Goal: Information Seeking & Learning: Find specific fact

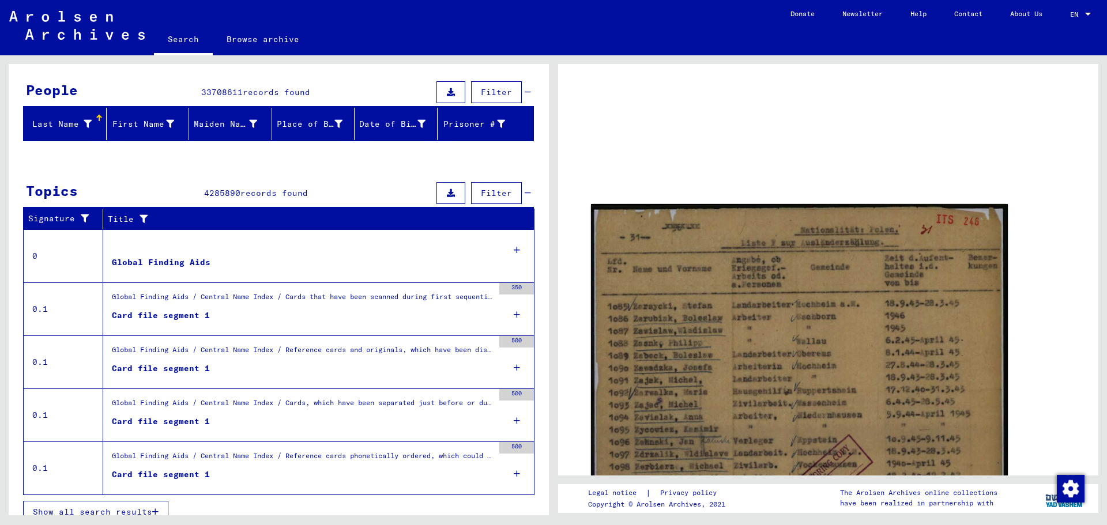
scroll to position [107, 0]
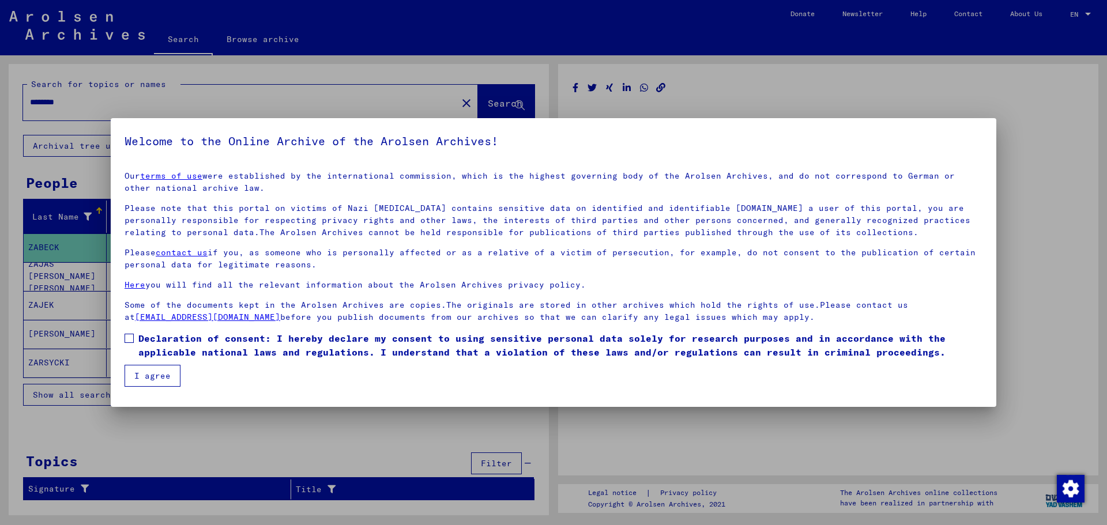
click at [157, 376] on button "I agree" at bounding box center [153, 376] width 56 height 22
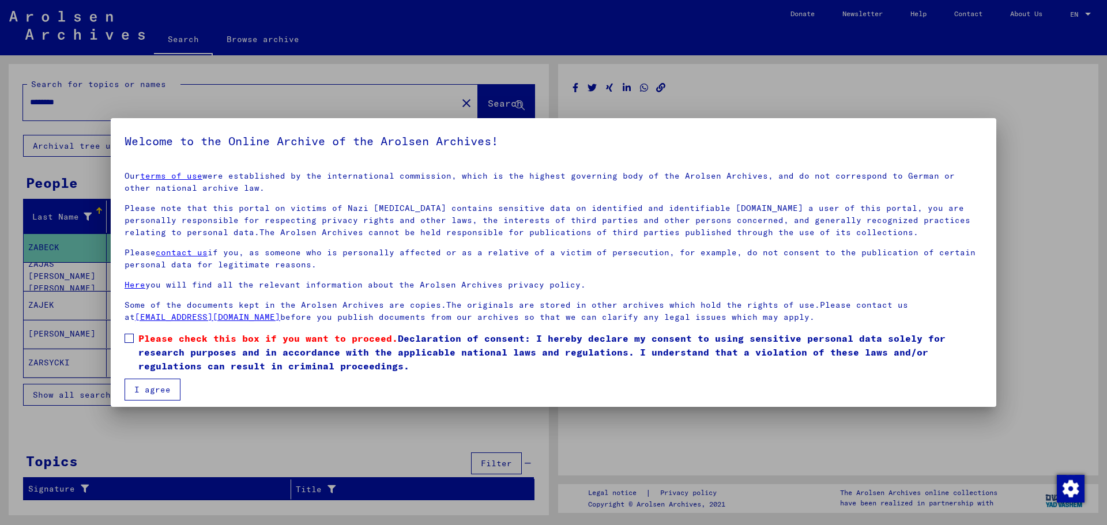
click at [169, 388] on button "I agree" at bounding box center [153, 390] width 56 height 22
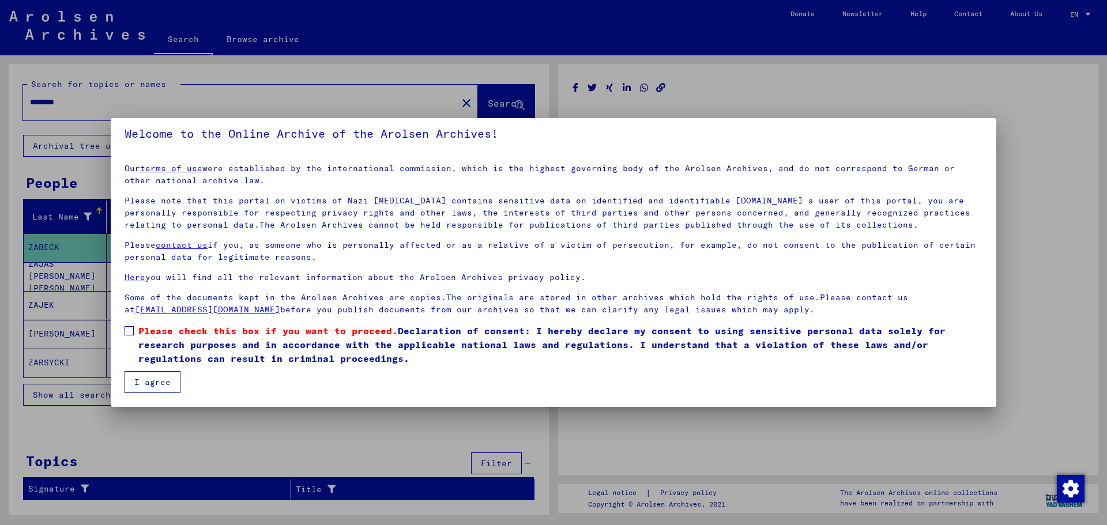
click at [165, 392] on button "I agree" at bounding box center [153, 382] width 56 height 22
click at [163, 386] on button "I agree" at bounding box center [153, 382] width 56 height 22
click at [134, 335] on label "Please check this box if you want to proceed. Declaration of consent: I hereby …" at bounding box center [554, 345] width 858 height 42
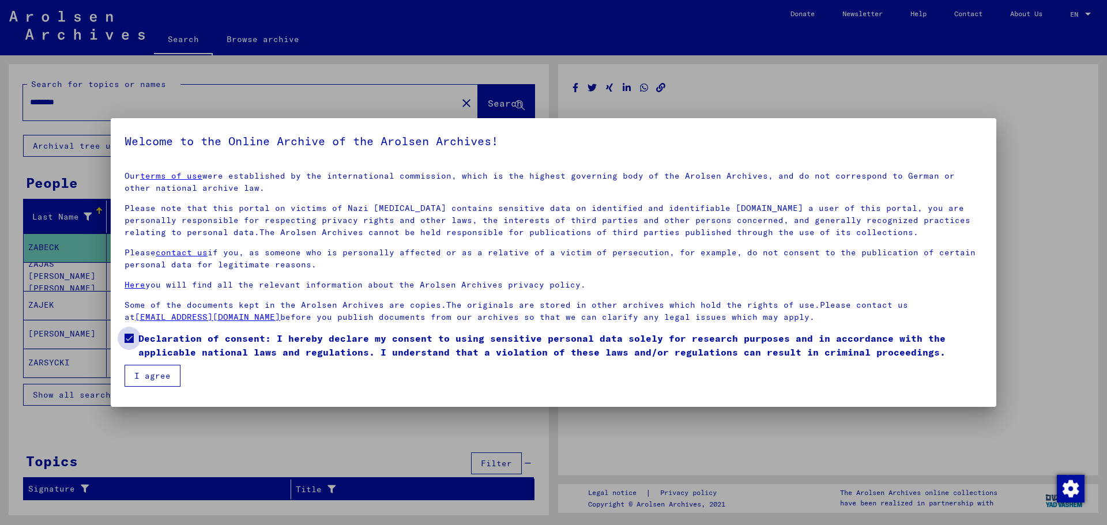
scroll to position [0, 0]
click at [161, 375] on button "I agree" at bounding box center [153, 376] width 56 height 22
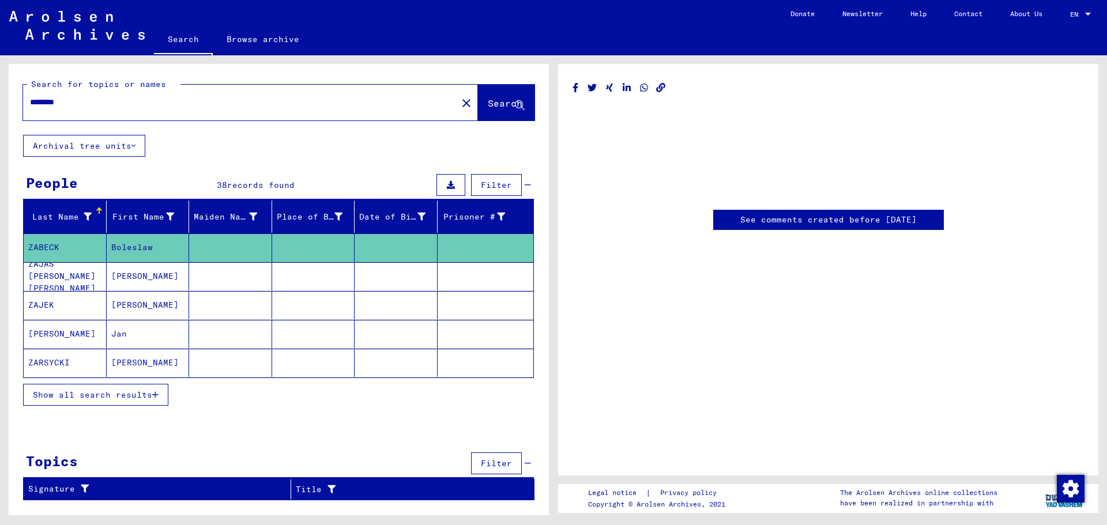
click at [99, 104] on input "********" at bounding box center [240, 102] width 420 height 12
drag, startPoint x: 94, startPoint y: 102, endPoint x: 32, endPoint y: 106, distance: 61.8
click at [32, 106] on input "********" at bounding box center [240, 102] width 420 height 12
type input "**********"
click at [489, 97] on span "Search" at bounding box center [505, 103] width 35 height 12
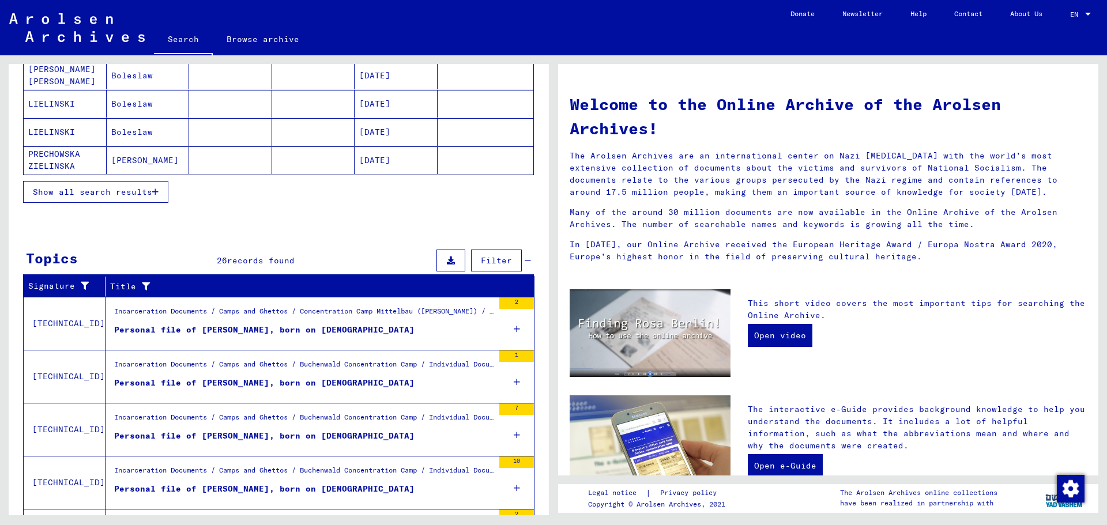
scroll to position [281, 0]
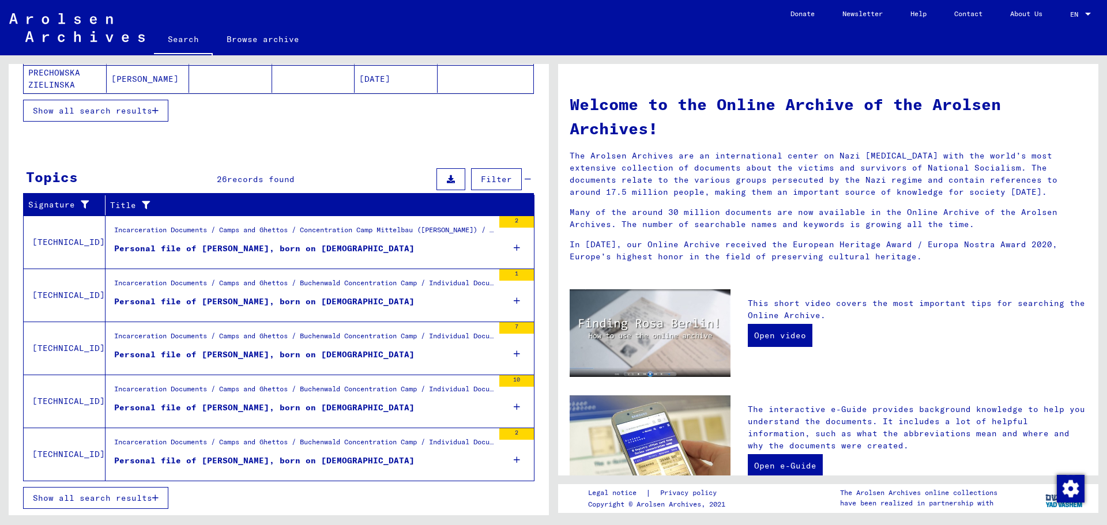
click at [273, 250] on div "Personal file of [PERSON_NAME], born on [DEMOGRAPHIC_DATA]" at bounding box center [264, 249] width 300 height 12
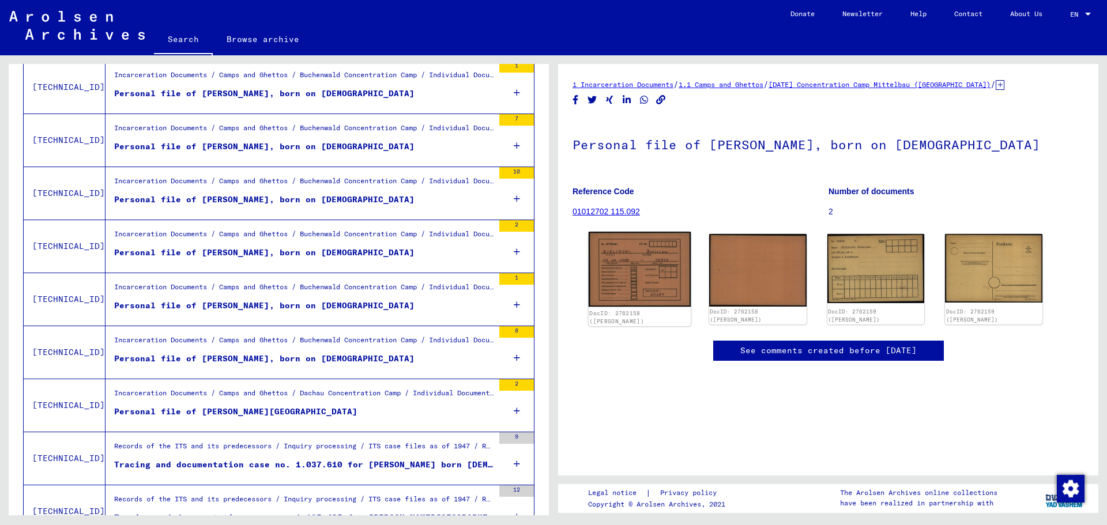
click at [643, 254] on img at bounding box center [640, 269] width 102 height 75
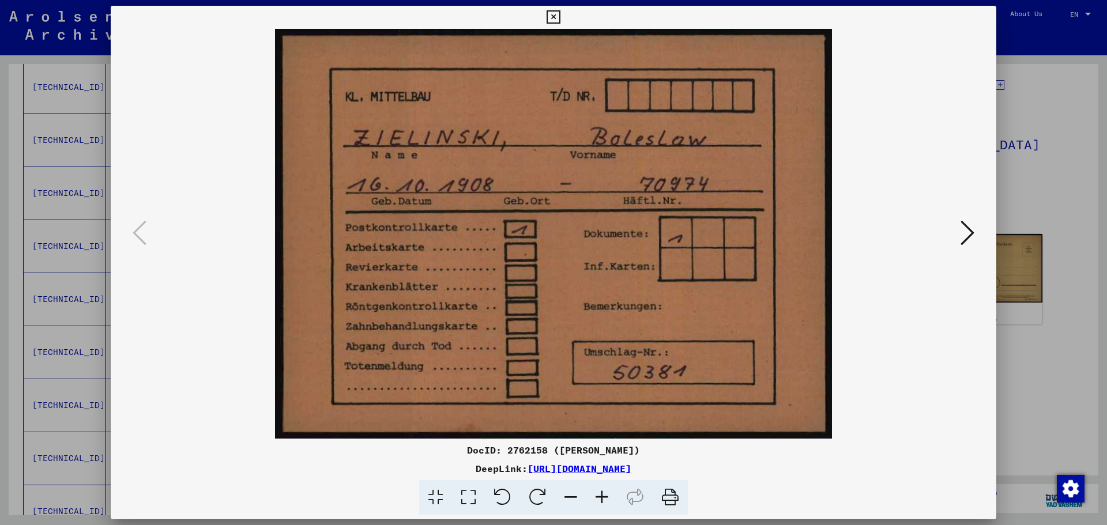
click at [987, 242] on div at bounding box center [554, 234] width 886 height 410
click at [958, 227] on button at bounding box center [967, 233] width 21 height 33
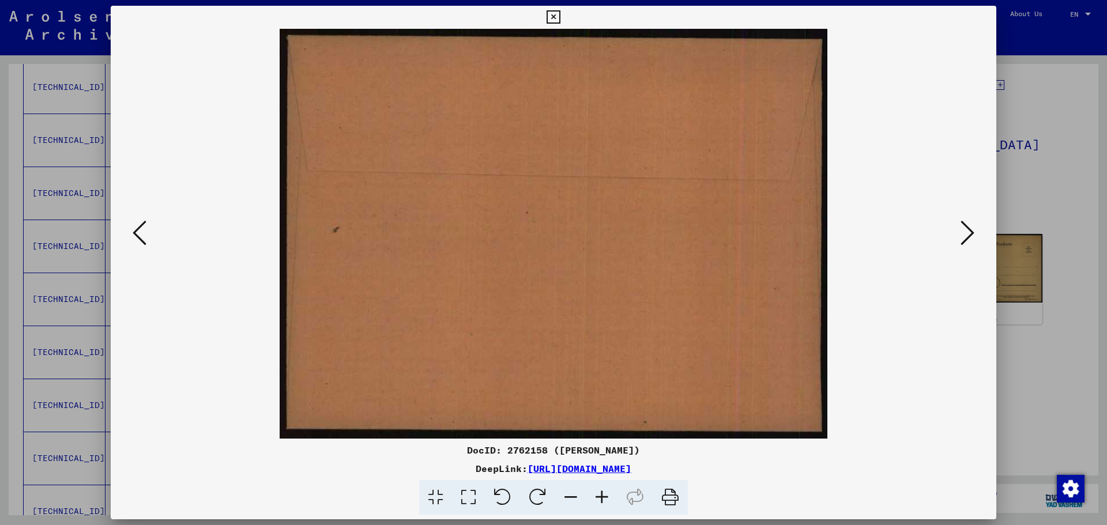
click at [958, 227] on button at bounding box center [967, 233] width 21 height 33
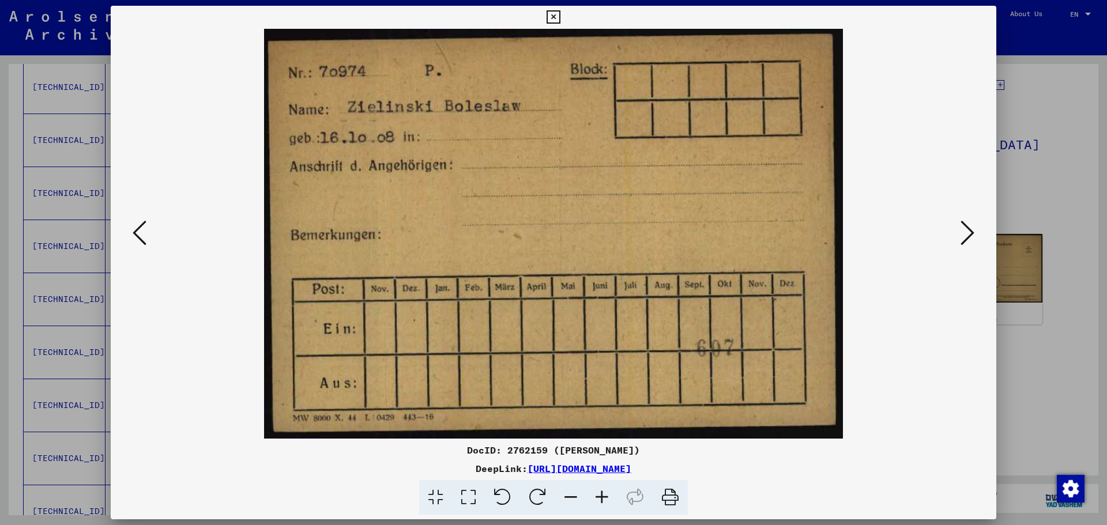
click at [958, 227] on button at bounding box center [967, 233] width 21 height 33
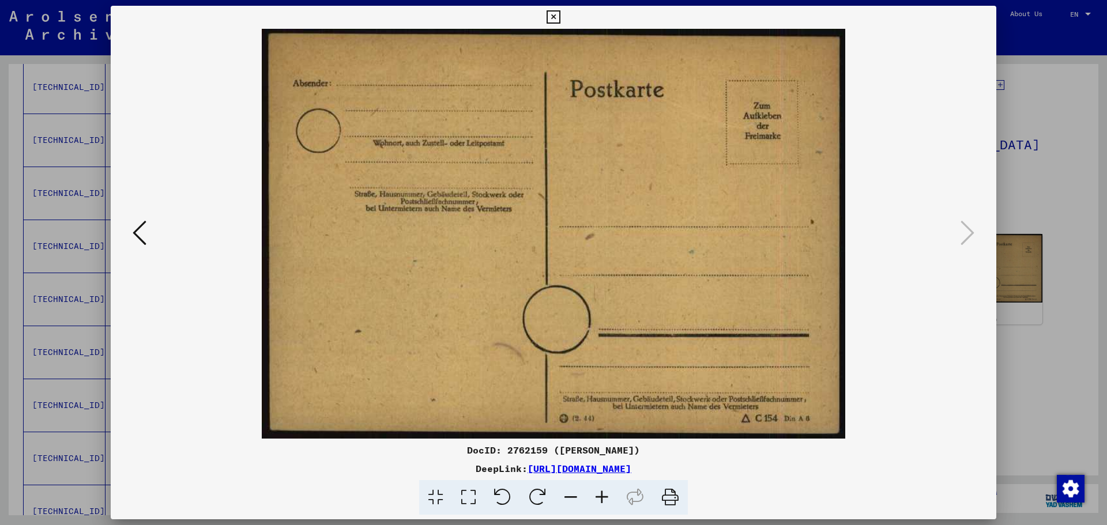
click at [557, 17] on icon at bounding box center [553, 17] width 13 height 14
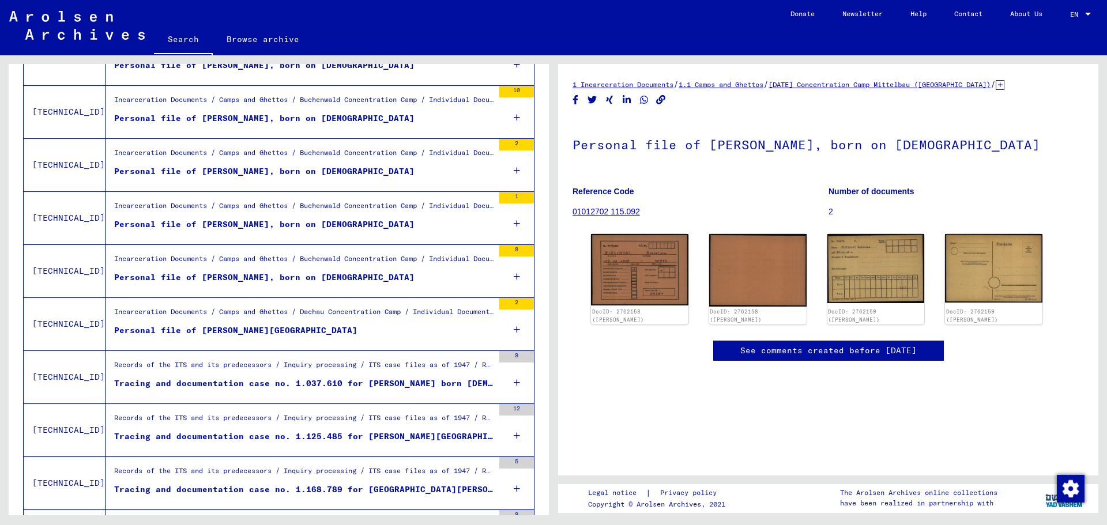
scroll to position [404, 0]
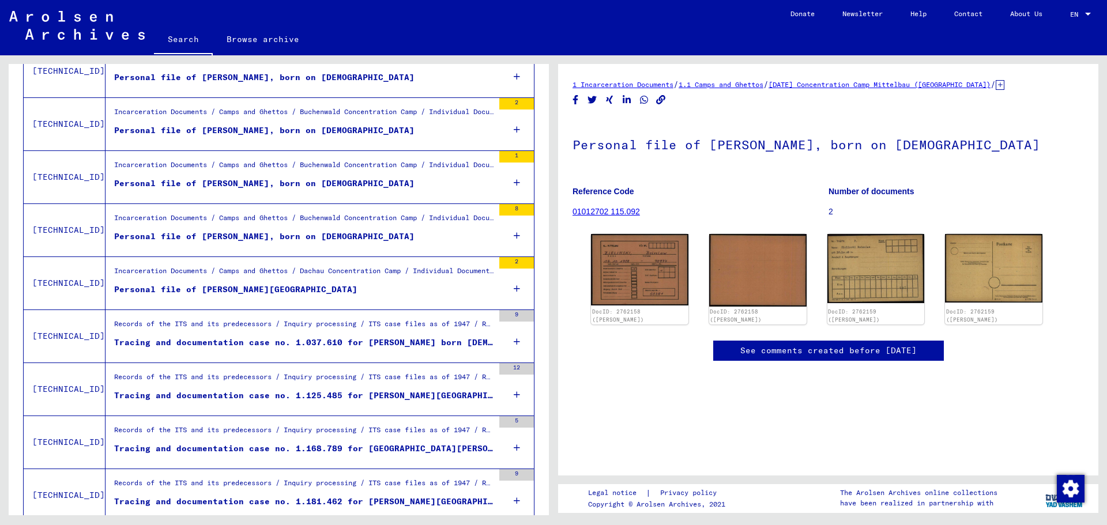
click at [364, 338] on div "Tracing and documentation case no. 1.037.610 for [PERSON_NAME] born [DEMOGRAPHI…" at bounding box center [304, 343] width 380 height 12
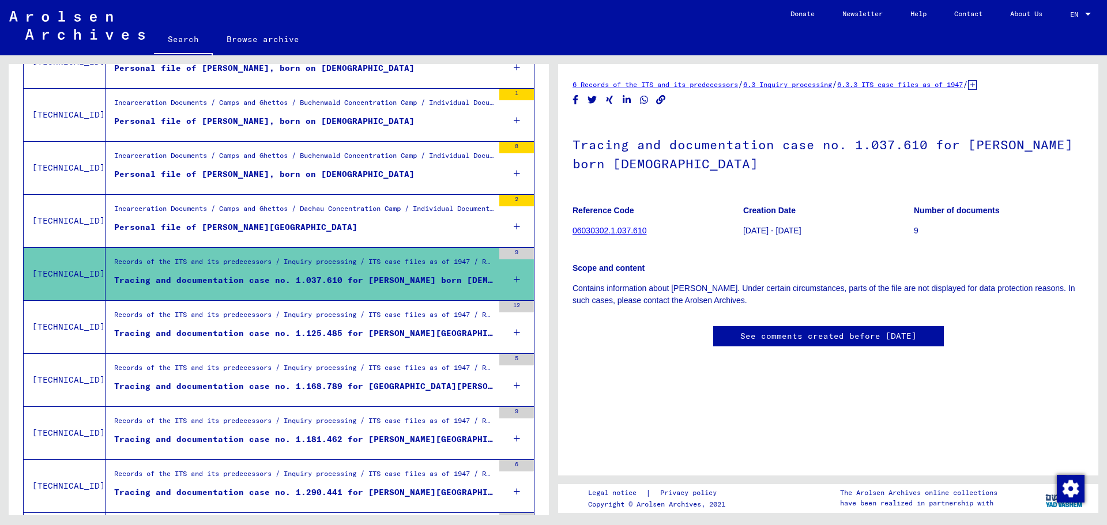
scroll to position [519, 0]
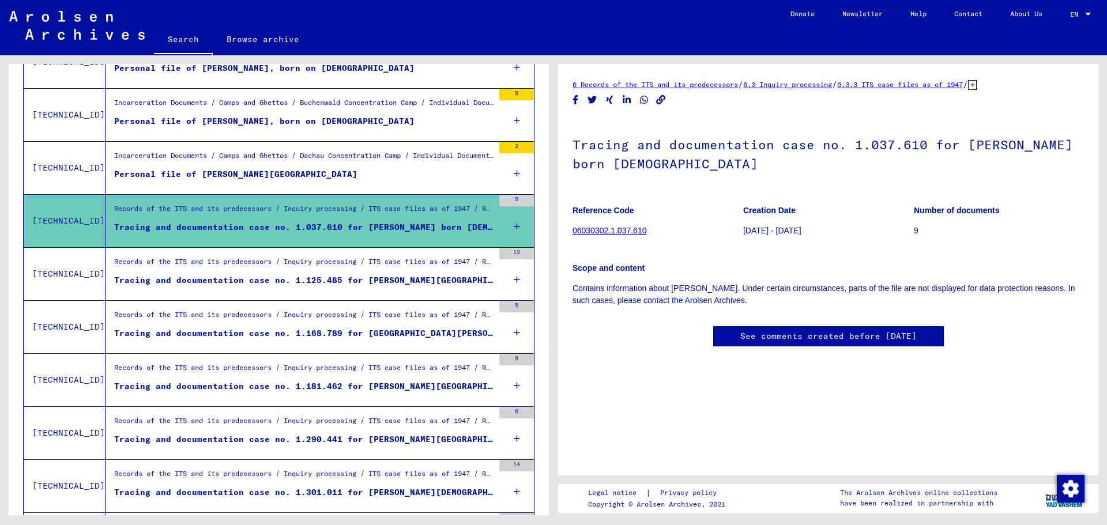
click at [350, 295] on div "Records of the ITS and its predecessors / Inquiry processing / ITS case files a…" at bounding box center [300, 274] width 388 height 52
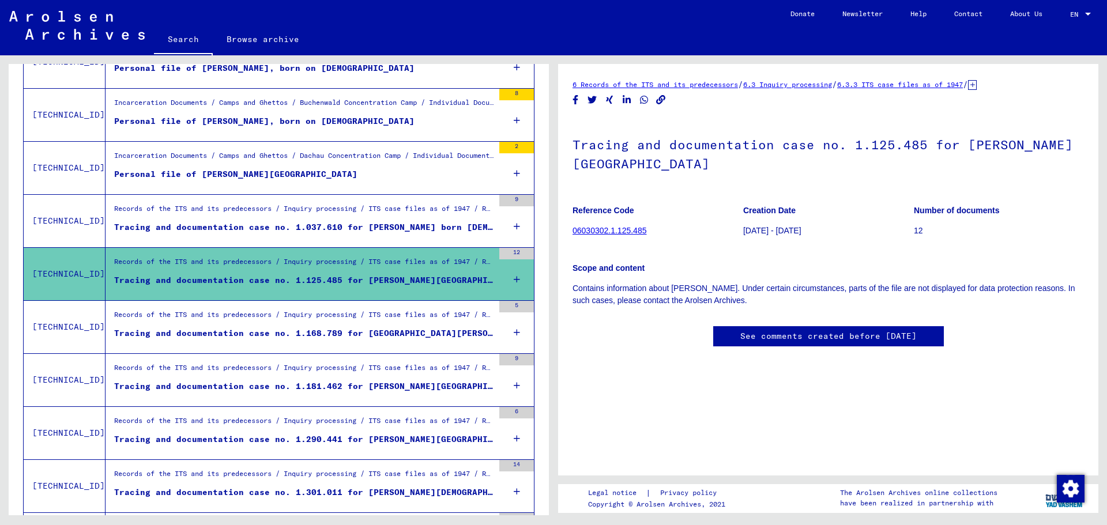
click at [362, 323] on div "Records of the ITS and its predecessors / Inquiry processing / ITS case files a…" at bounding box center [304, 318] width 380 height 16
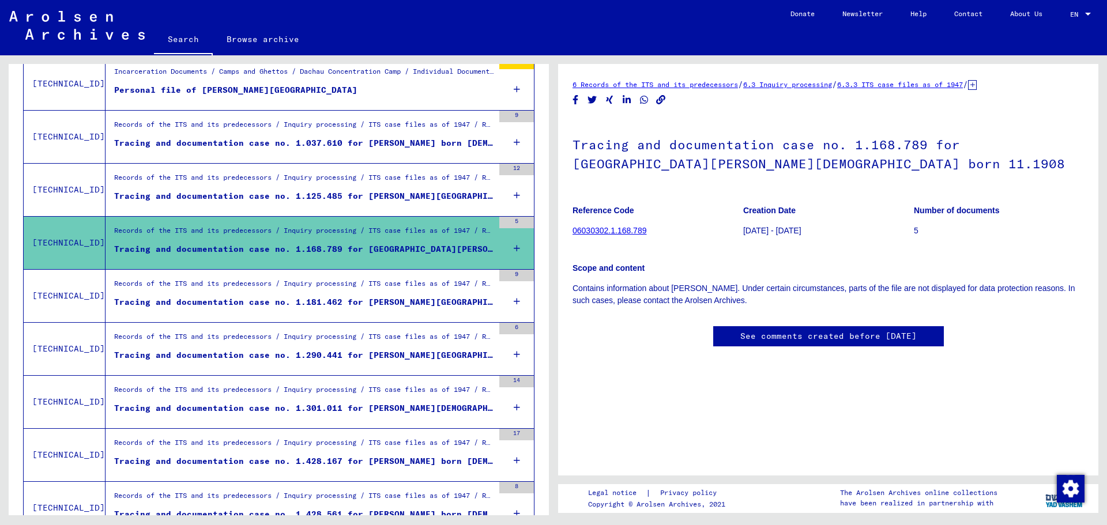
scroll to position [634, 0]
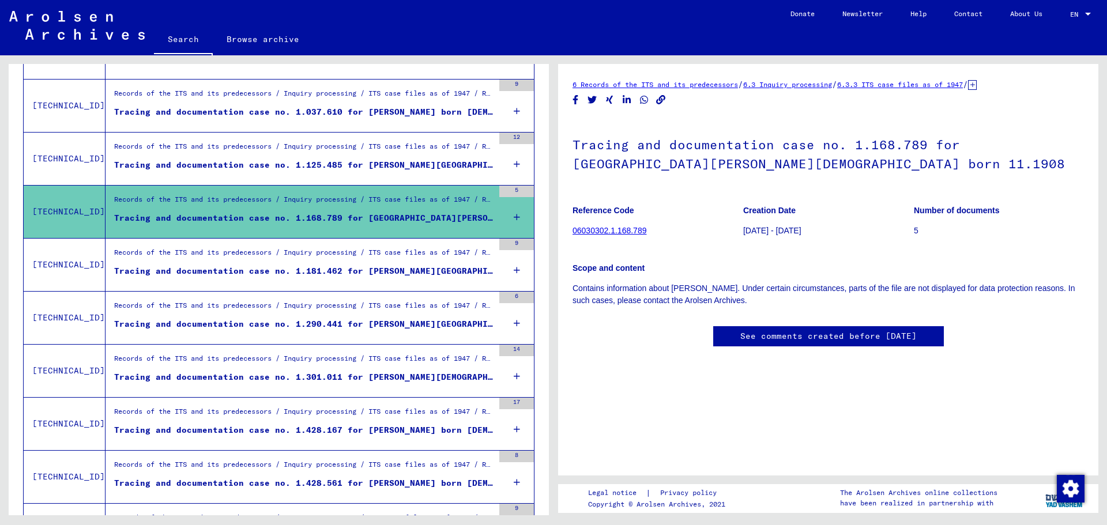
click at [356, 268] on div "Tracing and documentation case no. 1.181.462 for [PERSON_NAME][GEOGRAPHIC_DATA]" at bounding box center [304, 271] width 380 height 12
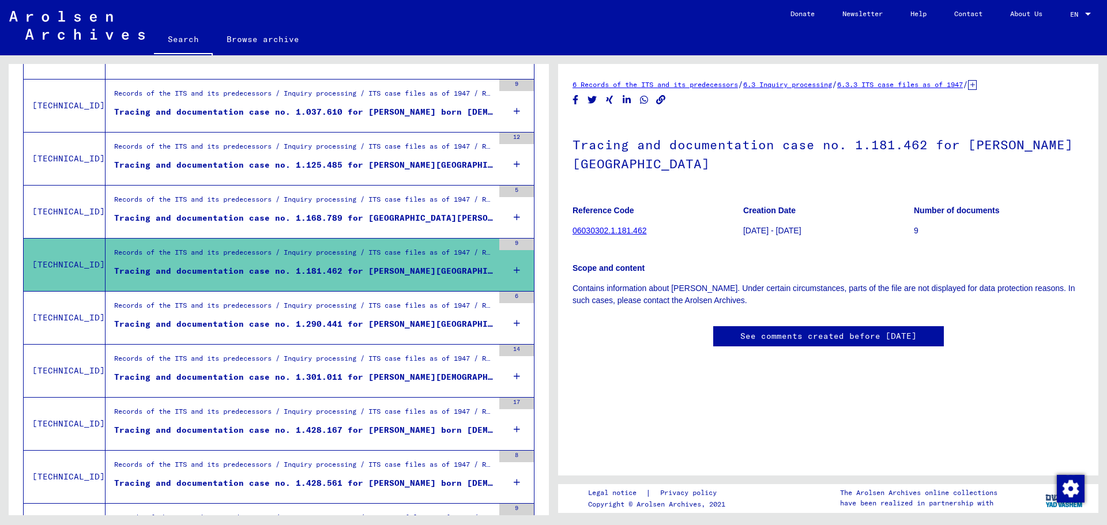
scroll to position [692, 0]
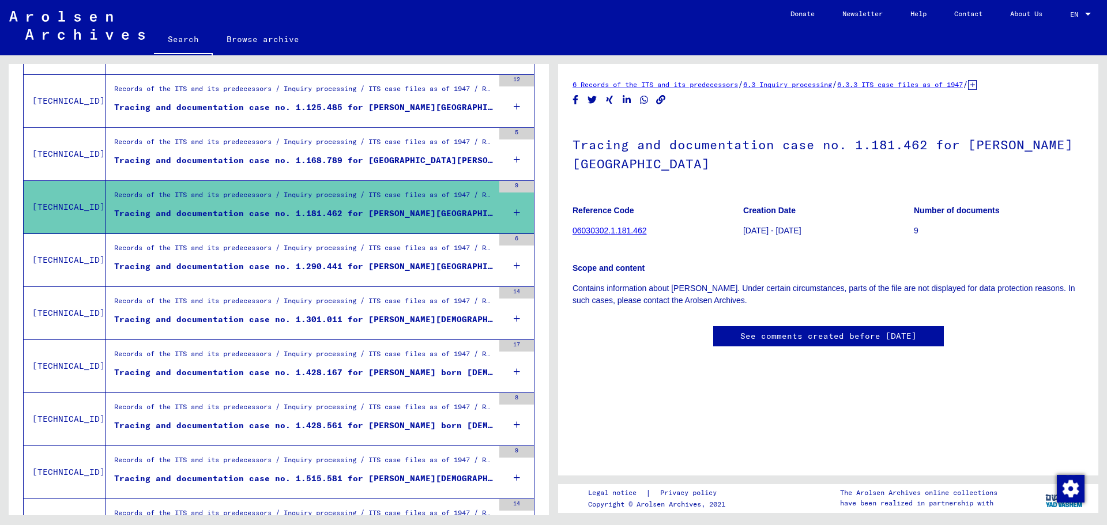
click at [352, 259] on figure "Records of the ITS and its predecessors / Inquiry processing / ITS case files a…" at bounding box center [304, 251] width 380 height 17
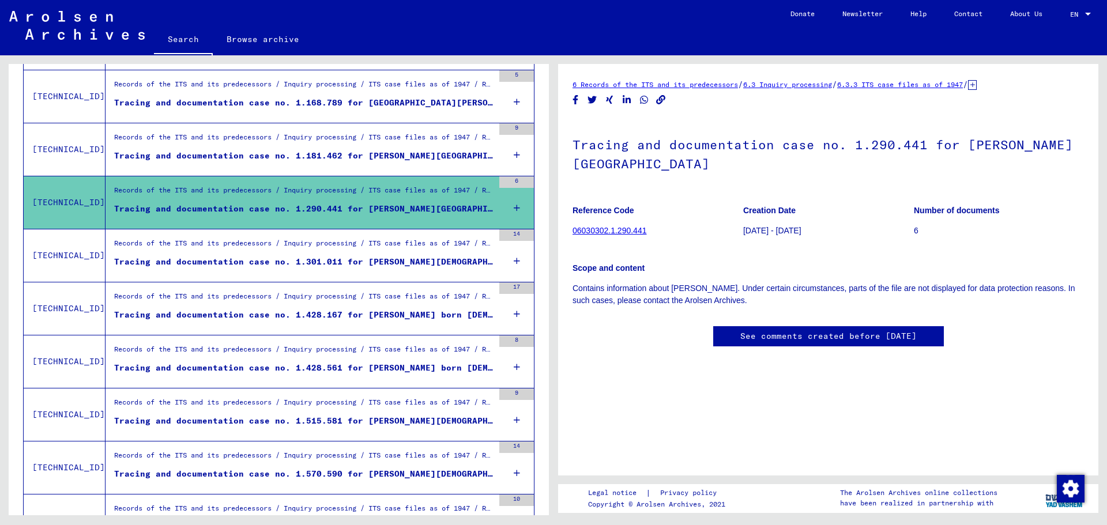
click at [355, 265] on div "Tracing and documentation case no. 1.301.011 for [PERSON_NAME][DEMOGRAPHIC_DATA…" at bounding box center [304, 262] width 380 height 12
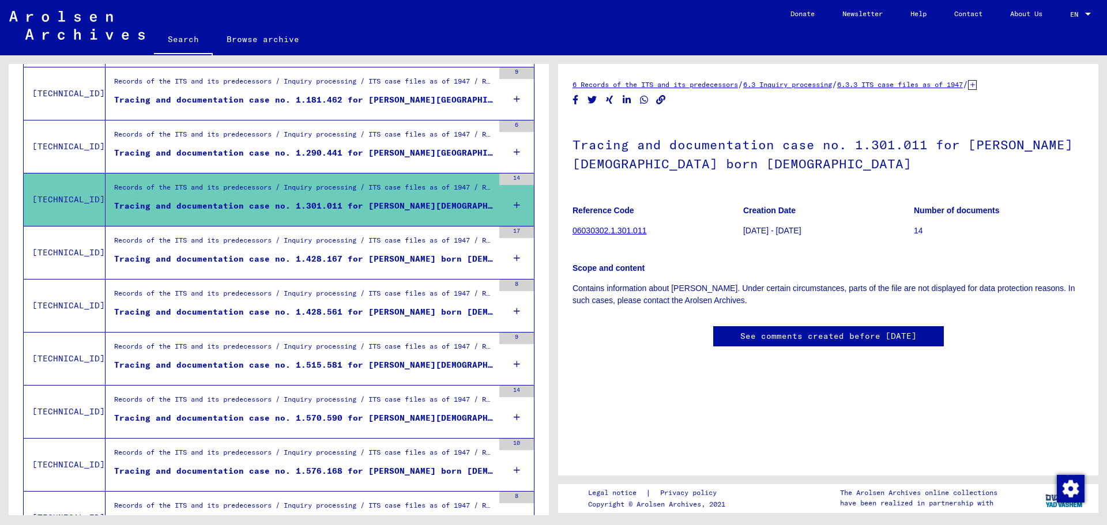
scroll to position [807, 0]
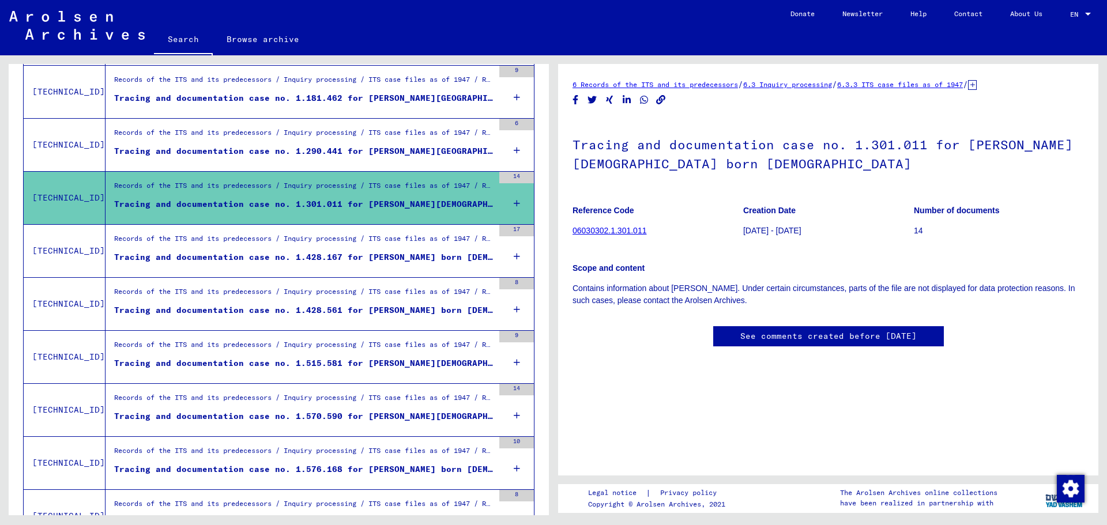
click at [355, 265] on figure "Tracing and documentation case no. 1.428.167 for [PERSON_NAME] born [DEMOGRAPHI…" at bounding box center [304, 259] width 380 height 17
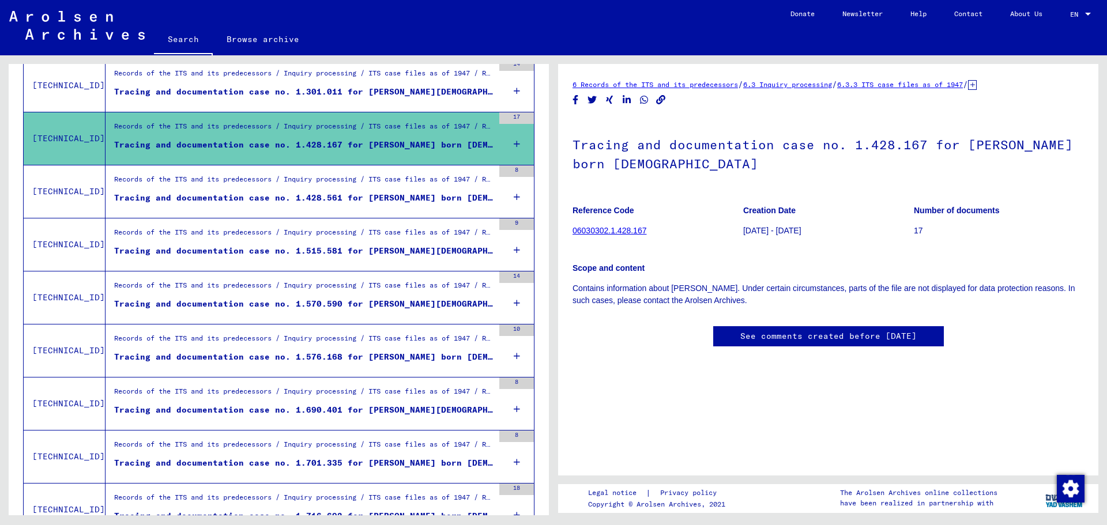
scroll to position [923, 0]
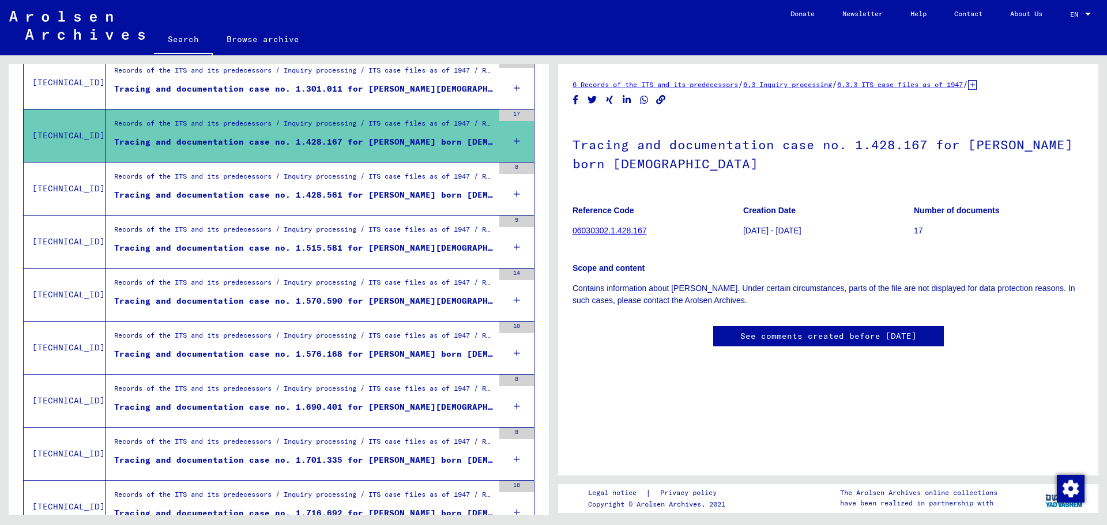
click at [352, 202] on figure "Tracing and documentation case no. 1.428.561 for [PERSON_NAME] born [DEMOGRAPHI…" at bounding box center [304, 197] width 380 height 17
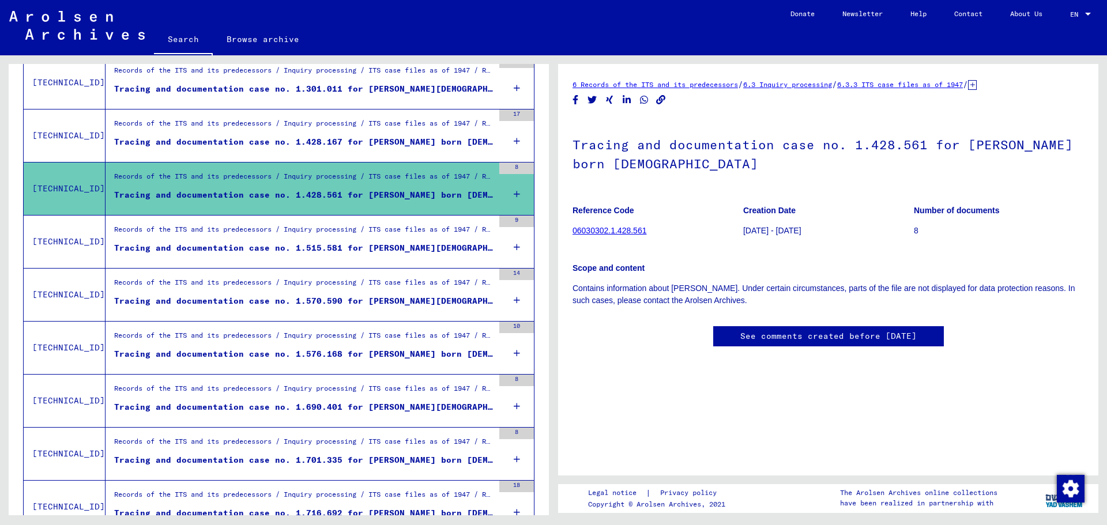
click at [355, 228] on div "Records of the ITS and its predecessors / Inquiry processing / ITS case files a…" at bounding box center [304, 232] width 380 height 16
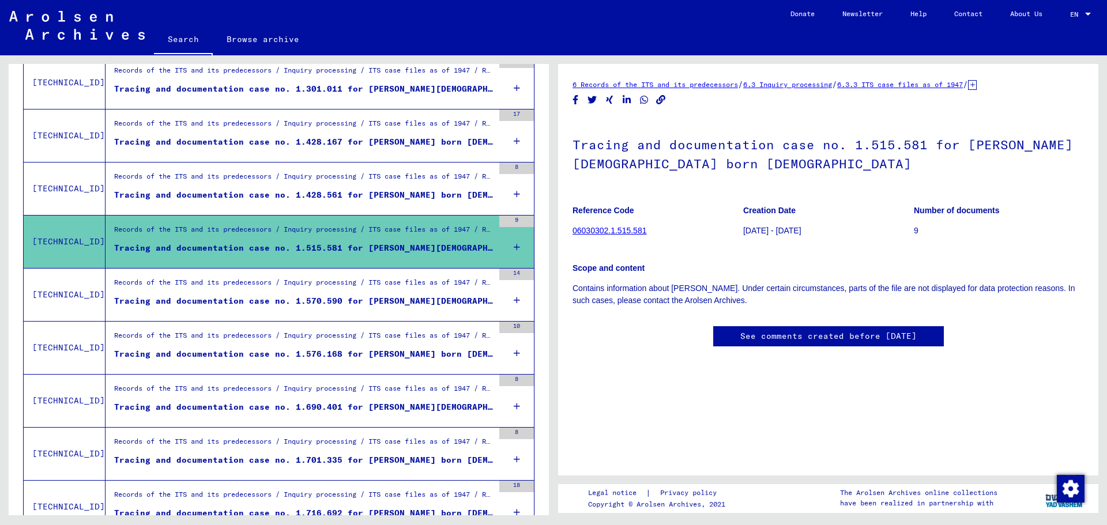
click at [354, 271] on div "Records of the ITS and its predecessors / Inquiry processing / ITS case files a…" at bounding box center [300, 295] width 388 height 52
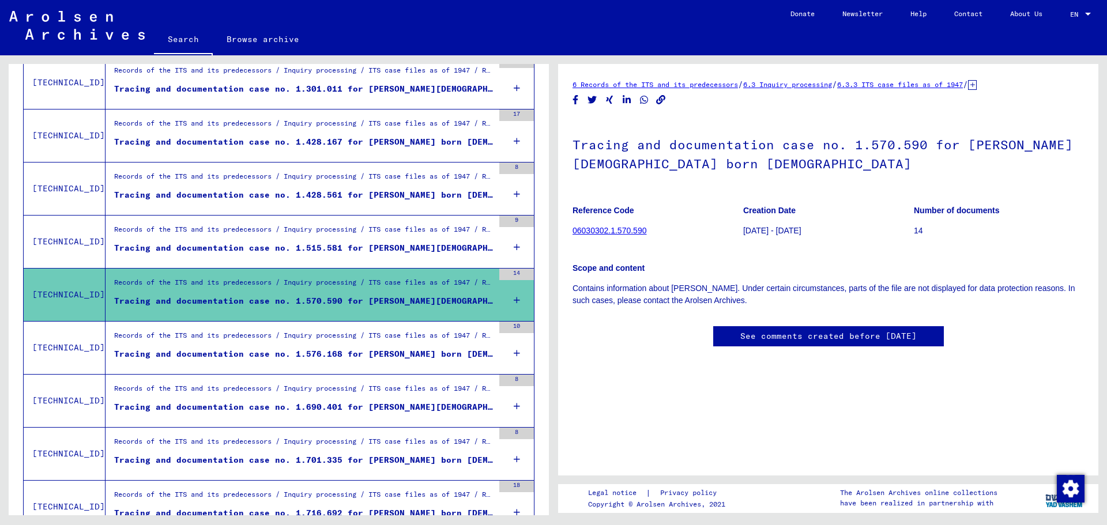
click at [352, 331] on div "Records of the ITS and its predecessors / Inquiry processing / ITS case files a…" at bounding box center [304, 338] width 380 height 16
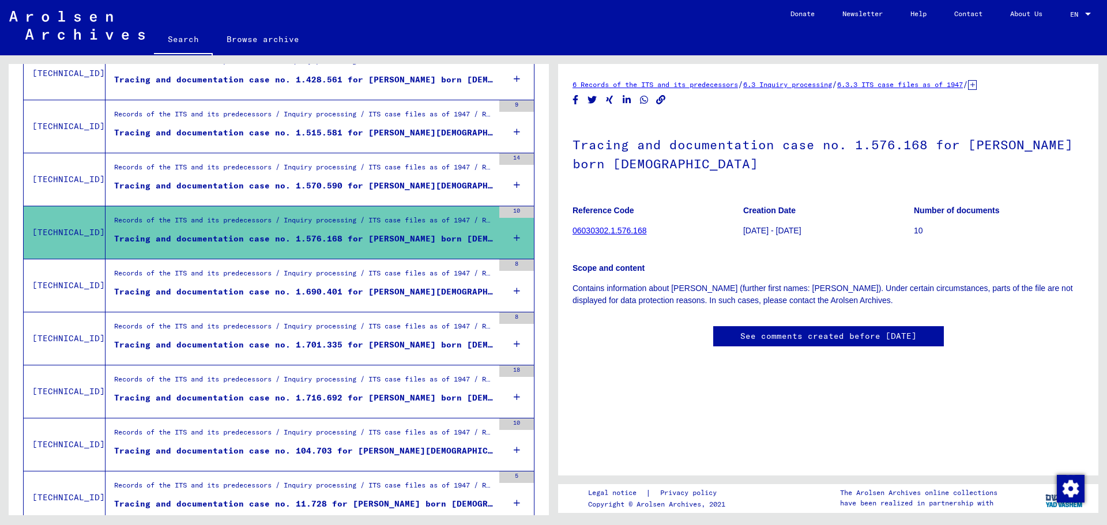
click at [344, 295] on div "Tracing and documentation case no. 1.690.401 for [PERSON_NAME][DEMOGRAPHIC_DATA…" at bounding box center [304, 292] width 380 height 12
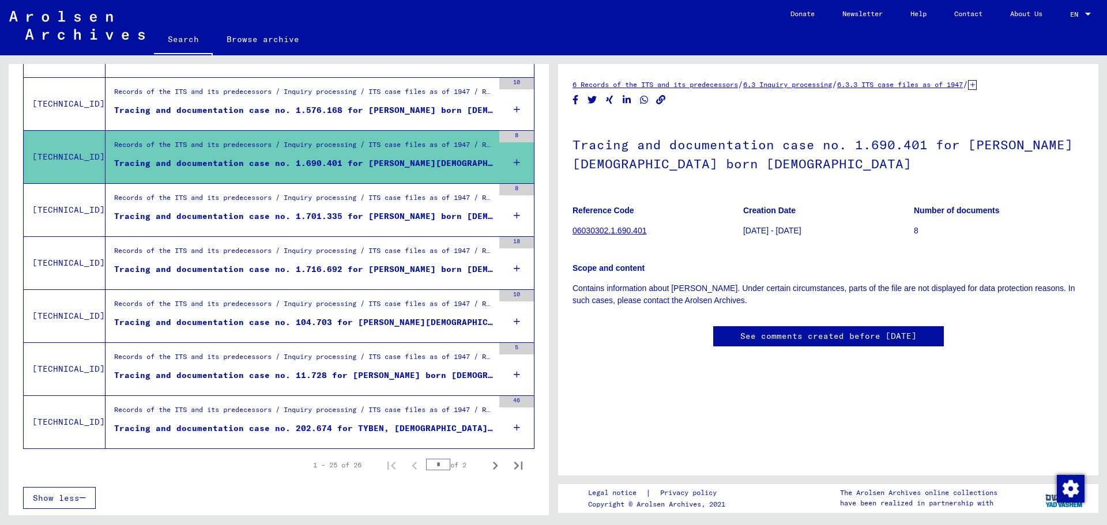
click at [354, 211] on div "Tracing and documentation case no. 1.701.335 for [PERSON_NAME] born [DEMOGRAPHI…" at bounding box center [304, 217] width 380 height 12
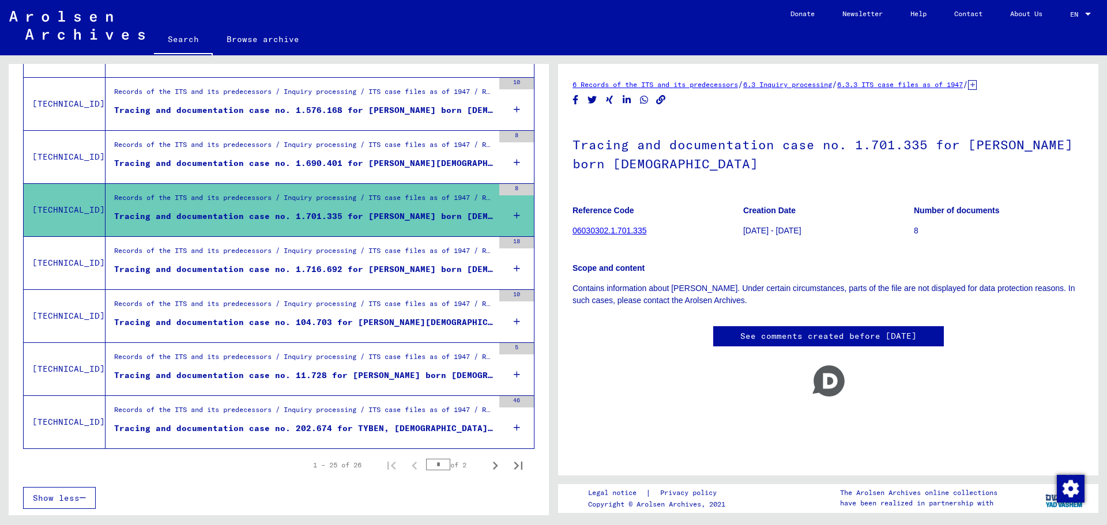
click at [360, 246] on div "Records of the ITS and its predecessors / Inquiry processing / ITS case files a…" at bounding box center [304, 254] width 380 height 16
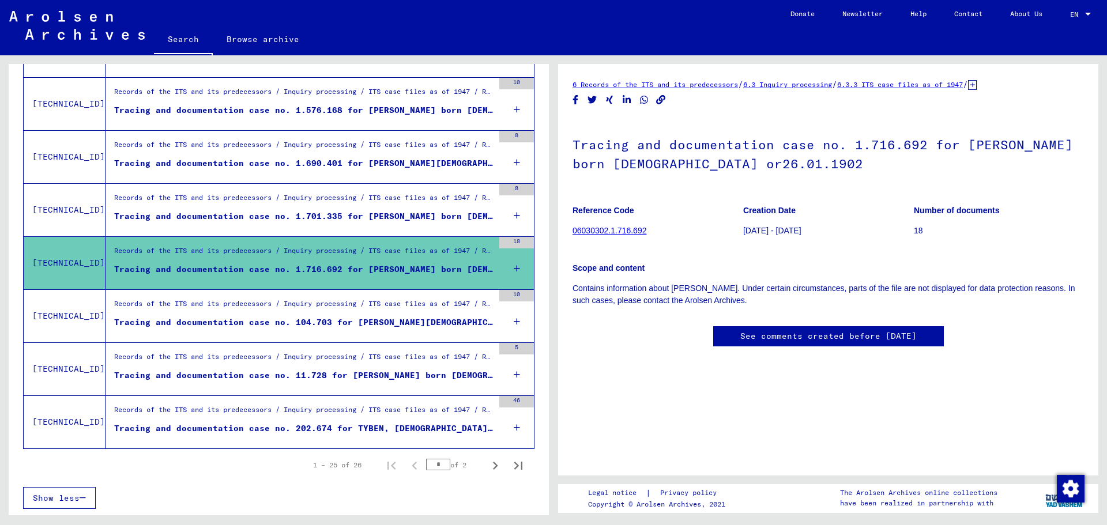
click at [363, 301] on div "Records of the ITS and its predecessors / Inquiry processing / ITS case files a…" at bounding box center [304, 307] width 380 height 16
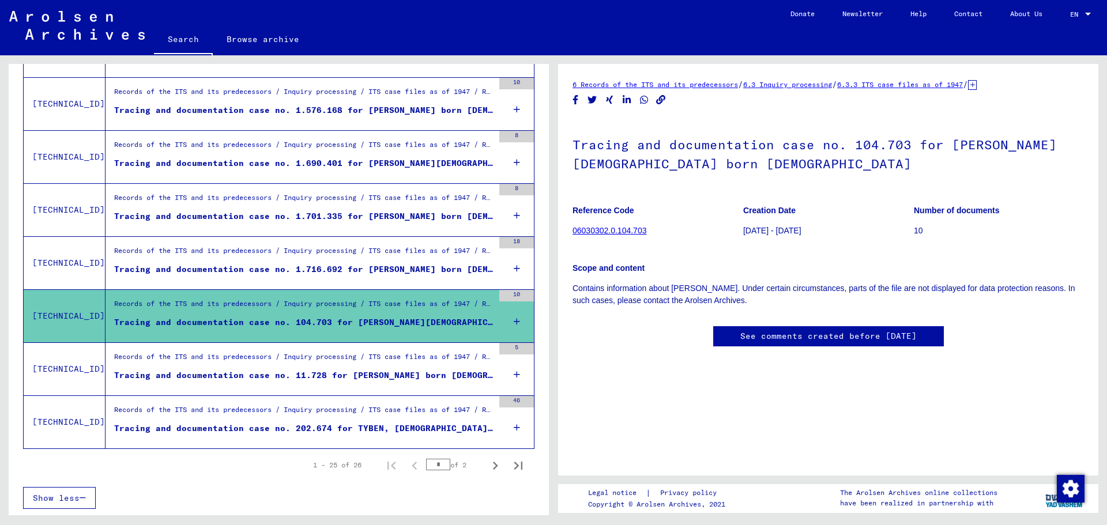
click at [359, 358] on div "Records of the ITS and its predecessors / Inquiry processing / ITS case files a…" at bounding box center [304, 360] width 380 height 16
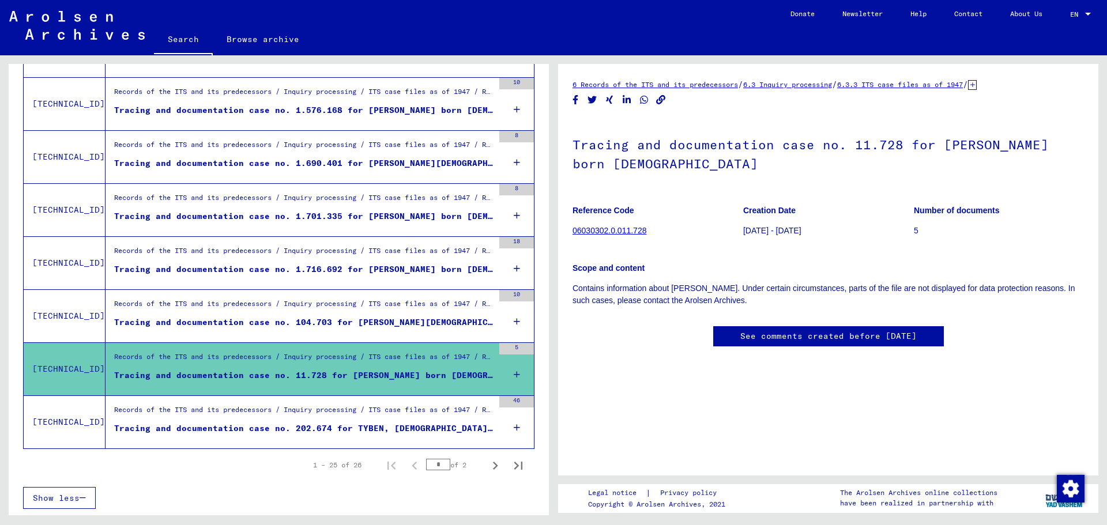
click at [352, 415] on div "Records of the ITS and its predecessors / Inquiry processing / ITS case files a…" at bounding box center [304, 413] width 380 height 16
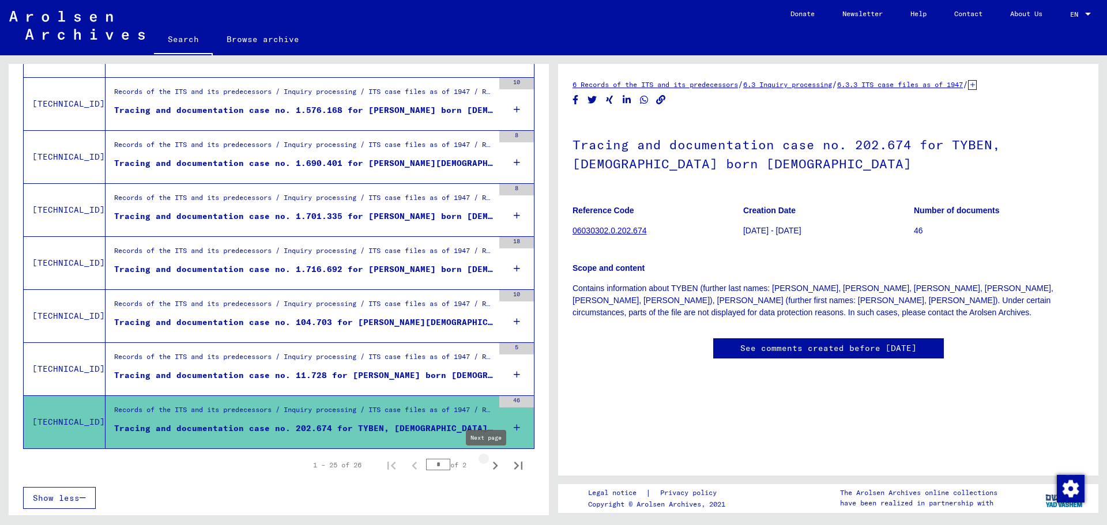
click at [487, 469] on icon "Next page" at bounding box center [495, 466] width 16 height 16
type input "*"
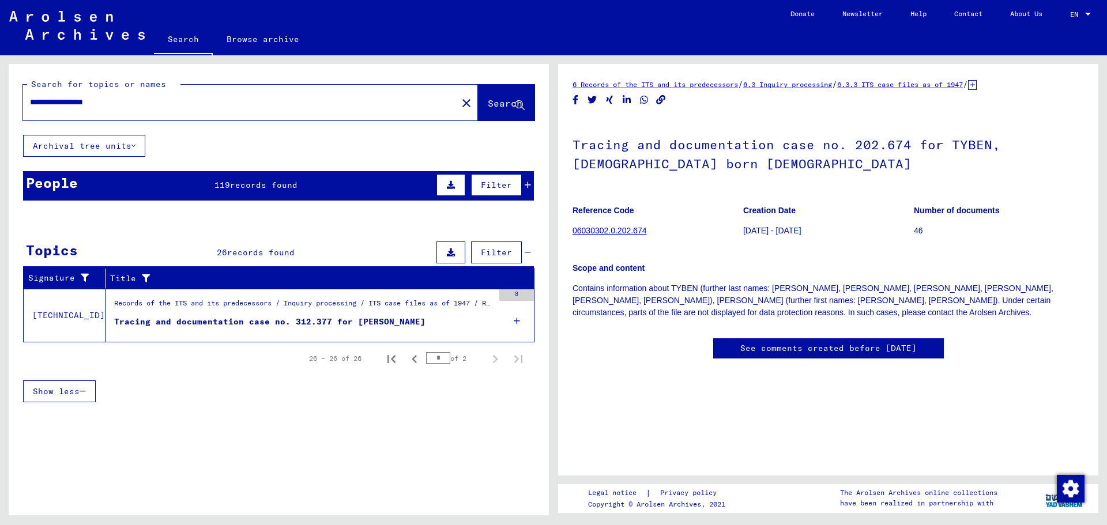
click at [354, 338] on mat-cell at bounding box center [313, 334] width 83 height 28
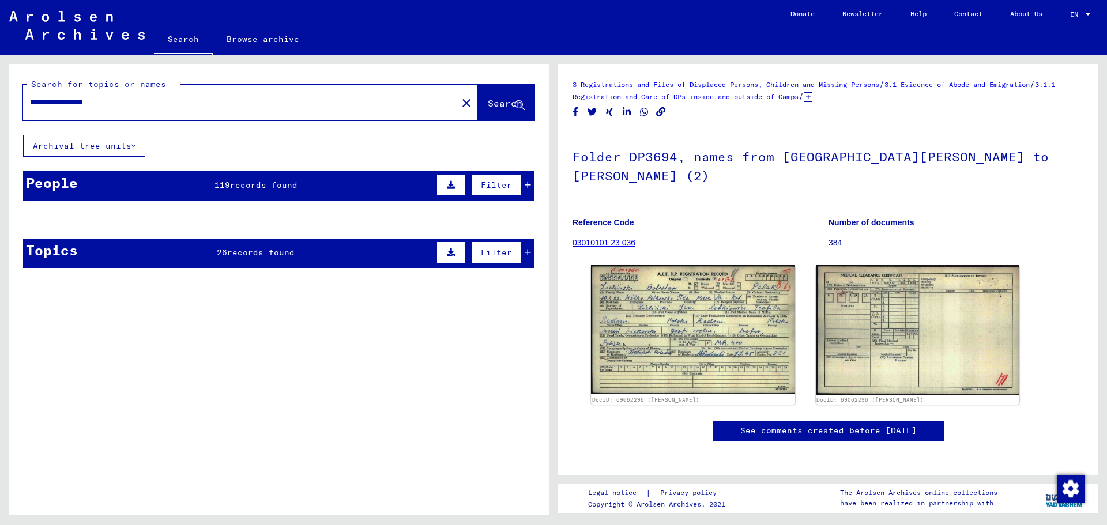
drag, startPoint x: 152, startPoint y: 103, endPoint x: 21, endPoint y: 107, distance: 131.6
click at [21, 107] on div "**********" at bounding box center [279, 99] width 540 height 71
type input "**********"
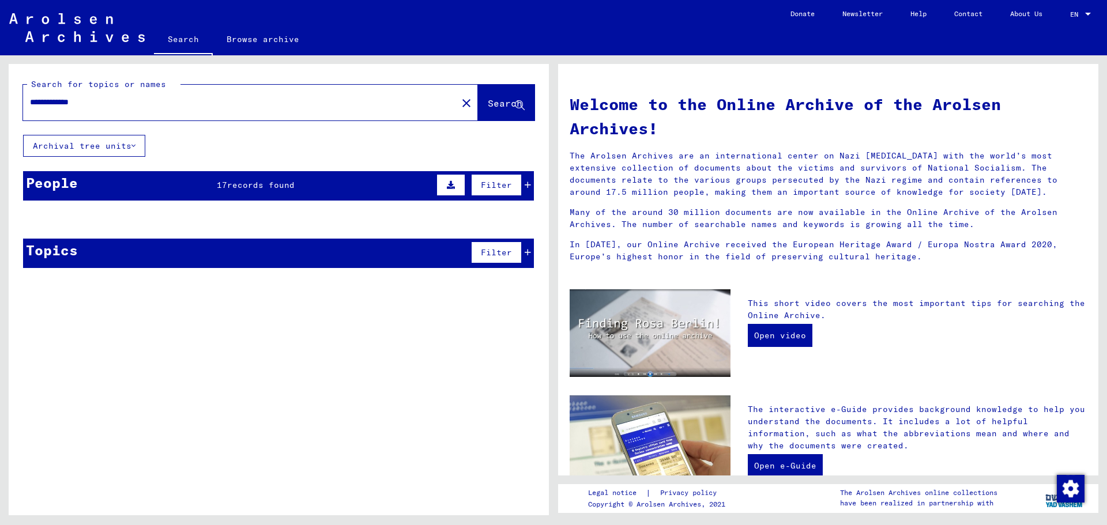
click at [281, 189] on span "records found" at bounding box center [260, 185] width 67 height 10
